Goal: Check status: Check status

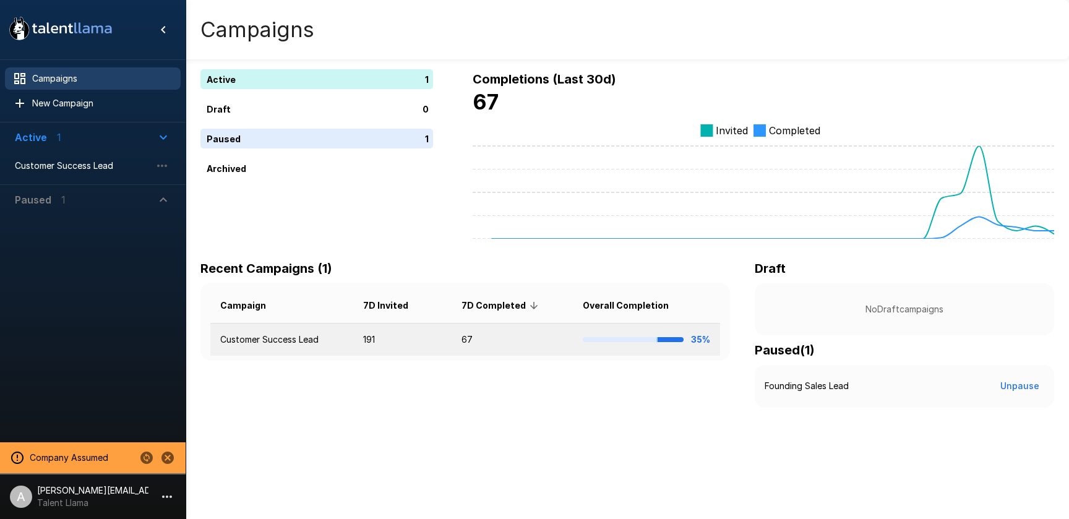
click at [328, 345] on td "Customer Success Lead" at bounding box center [281, 339] width 143 height 33
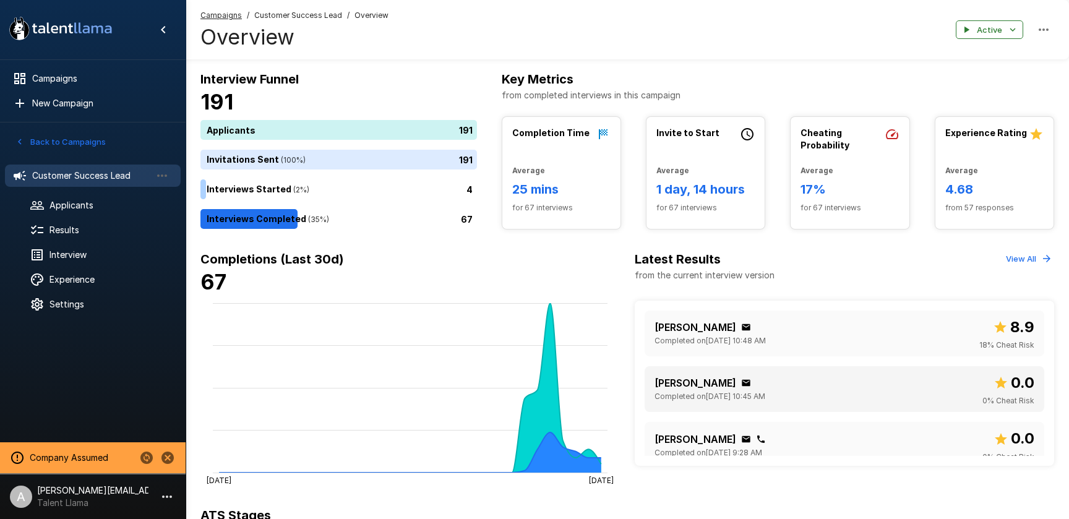
click at [805, 389] on div "Ekta Chauhan Completed on September 15 @ 10:45 AM 0.0 0 % Cheat Risk" at bounding box center [844, 389] width 380 height 36
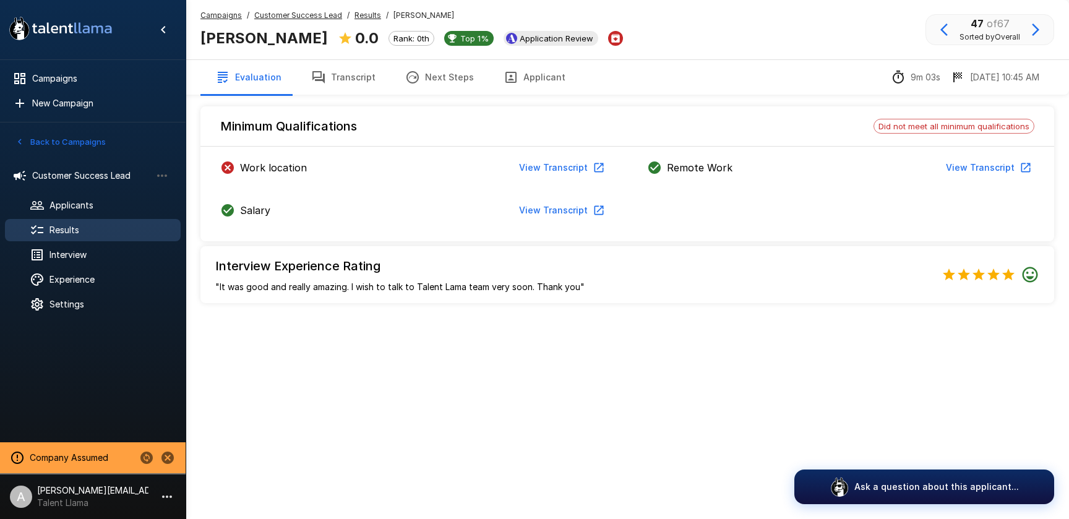
click at [323, 18] on u "Customer Success Lead" at bounding box center [298, 15] width 88 height 9
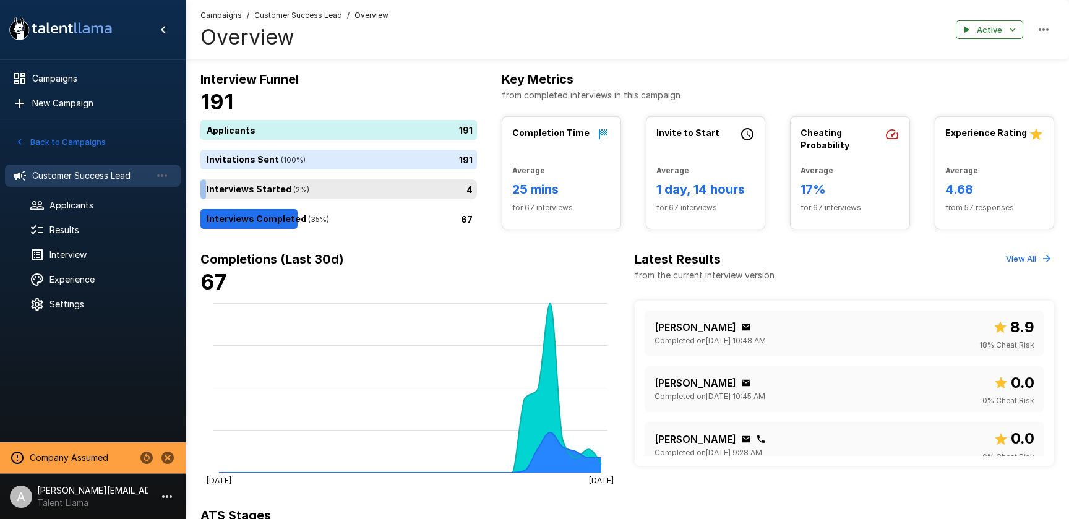
click at [464, 194] on div "4" at bounding box center [340, 189] width 281 height 20
